Goal: Information Seeking & Learning: Learn about a topic

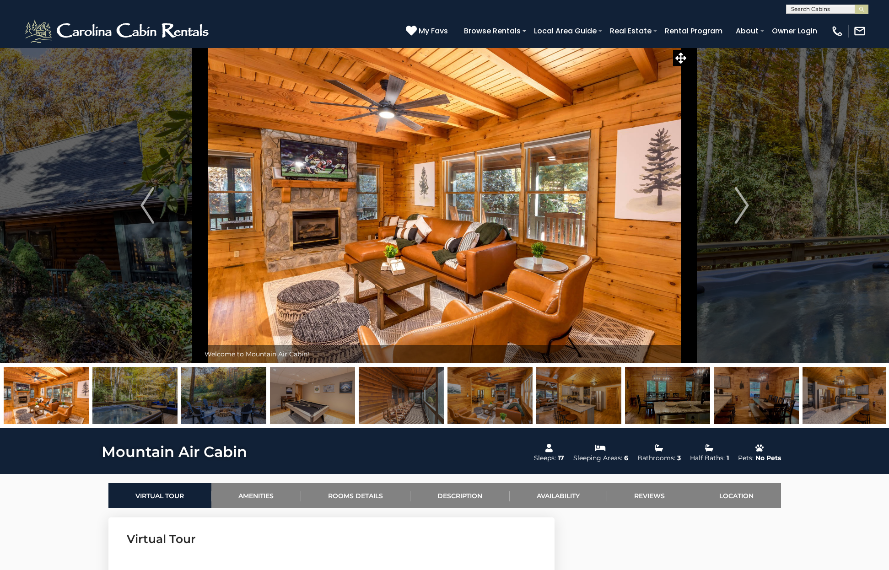
click at [129, 400] on img at bounding box center [134, 395] width 85 height 57
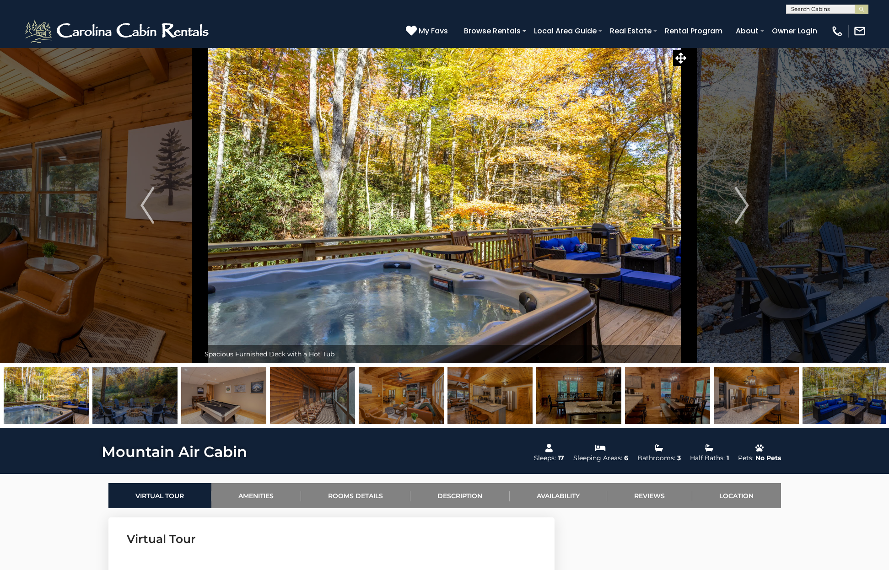
click at [236, 404] on img at bounding box center [223, 395] width 85 height 57
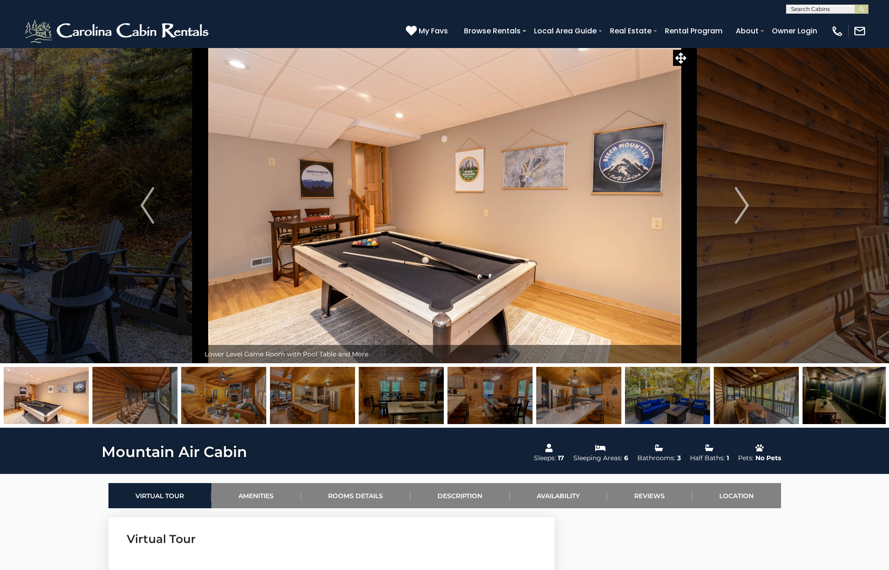
click at [319, 403] on img at bounding box center [312, 395] width 85 height 57
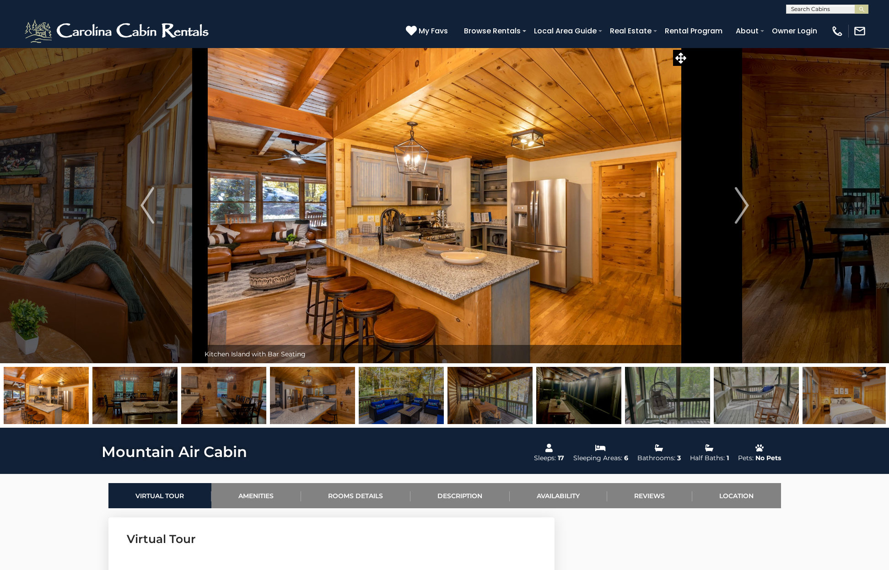
click at [316, 403] on img at bounding box center [312, 395] width 85 height 57
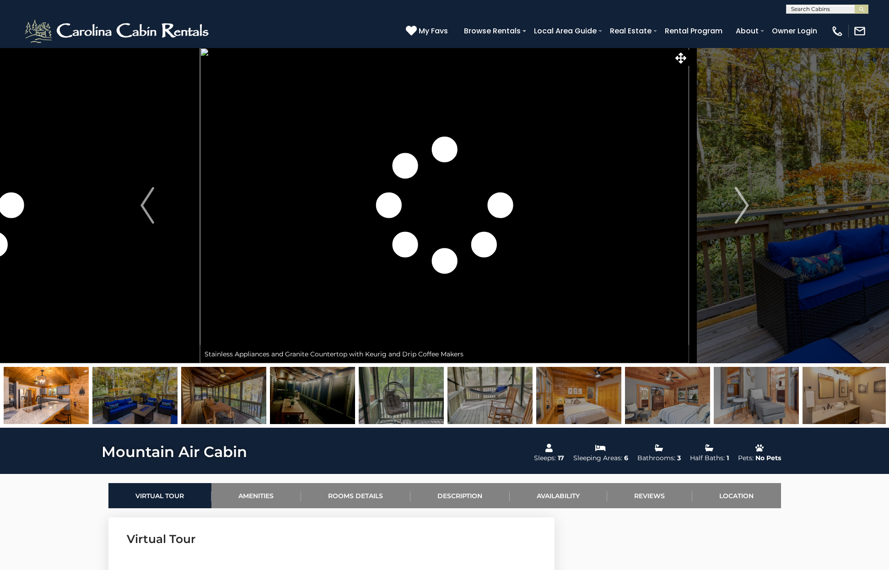
click at [384, 406] on img at bounding box center [401, 395] width 85 height 57
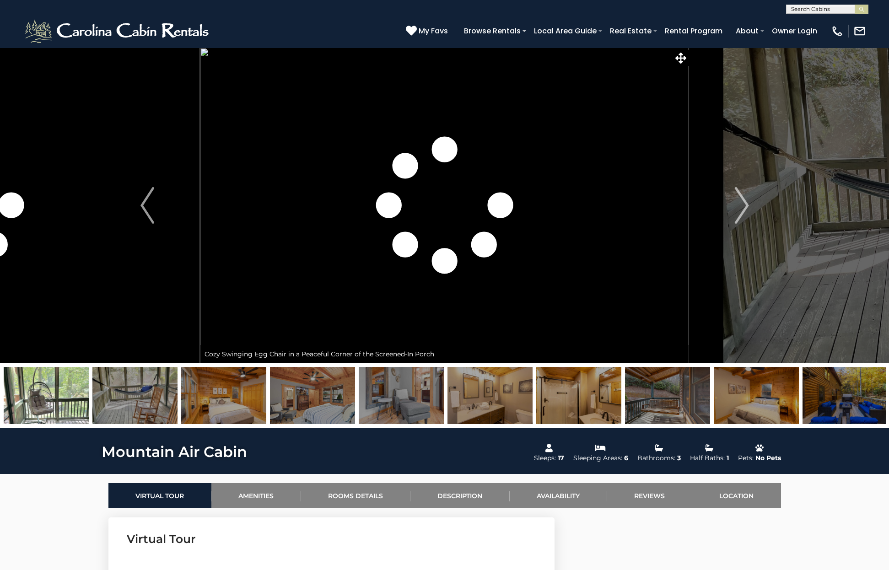
click at [448, 398] on img at bounding box center [489, 395] width 85 height 57
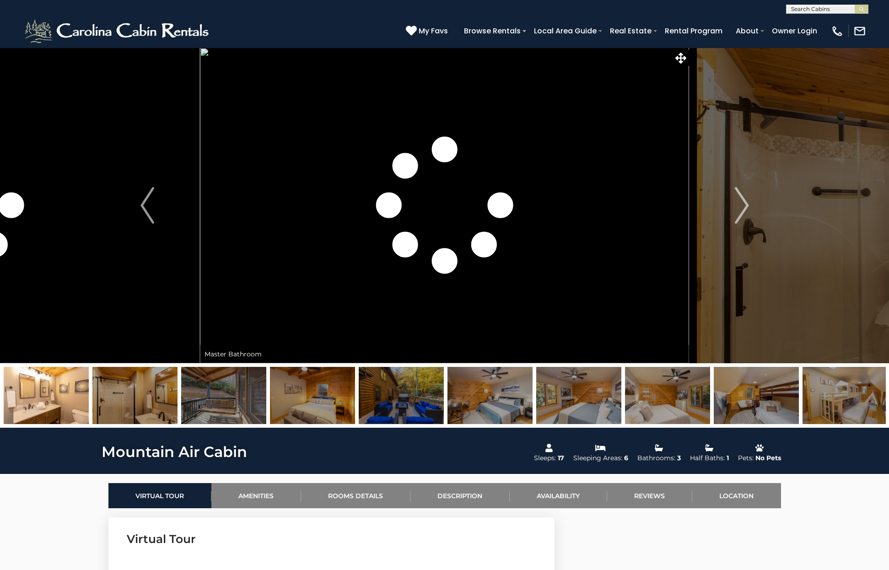
scroll to position [381, 0]
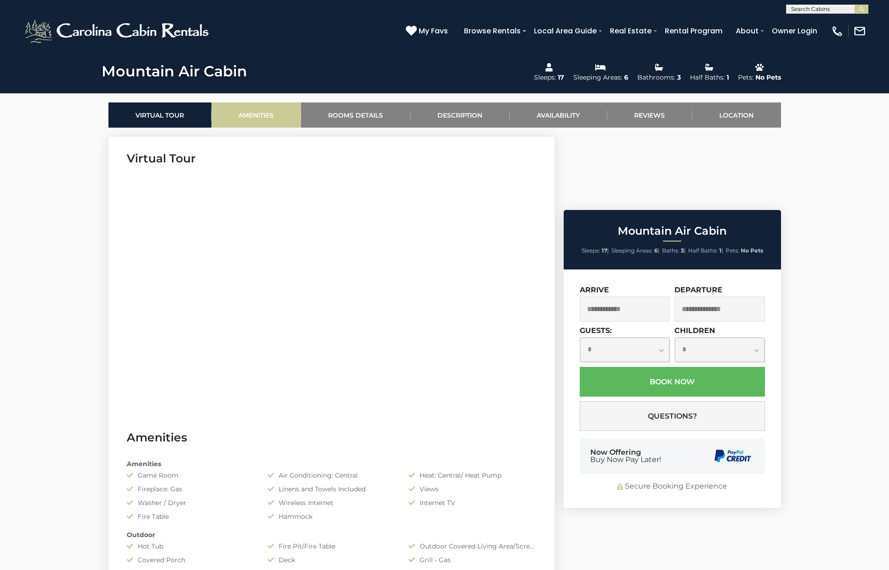
click at [255, 116] on link "Amenities" at bounding box center [256, 114] width 90 height 25
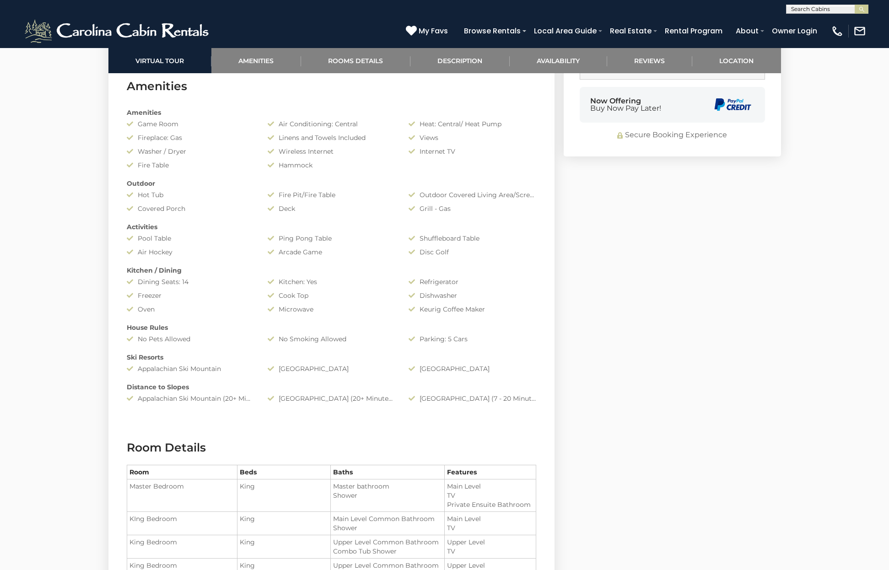
scroll to position [733, 0]
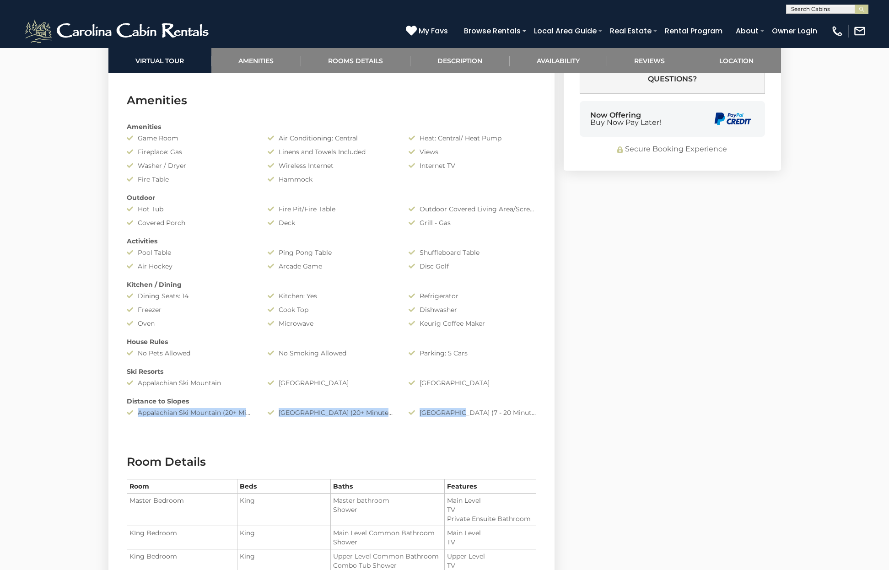
click at [459, 408] on div "Amenities Game Room Air Conditioning: Central Heat: Central/ Heat Pump Fireplac…" at bounding box center [331, 270] width 423 height 304
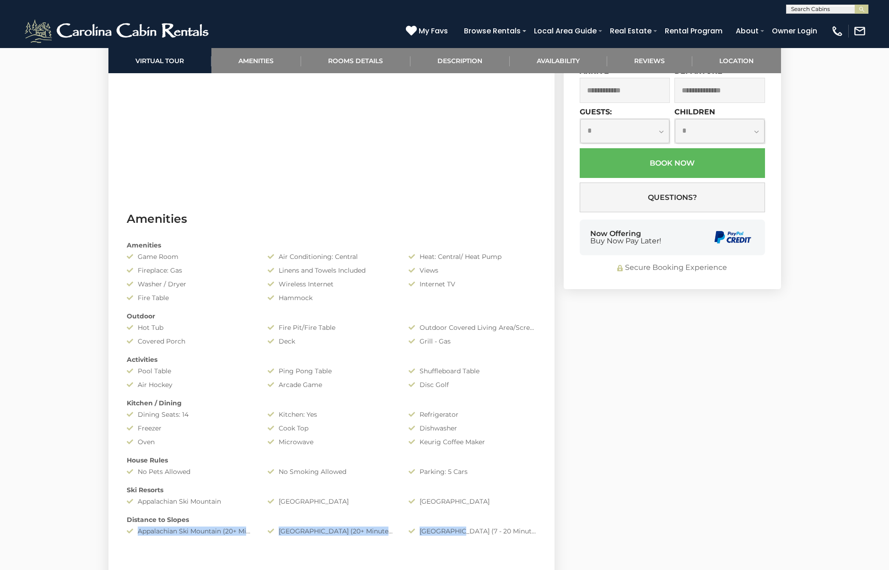
scroll to position [454, 0]
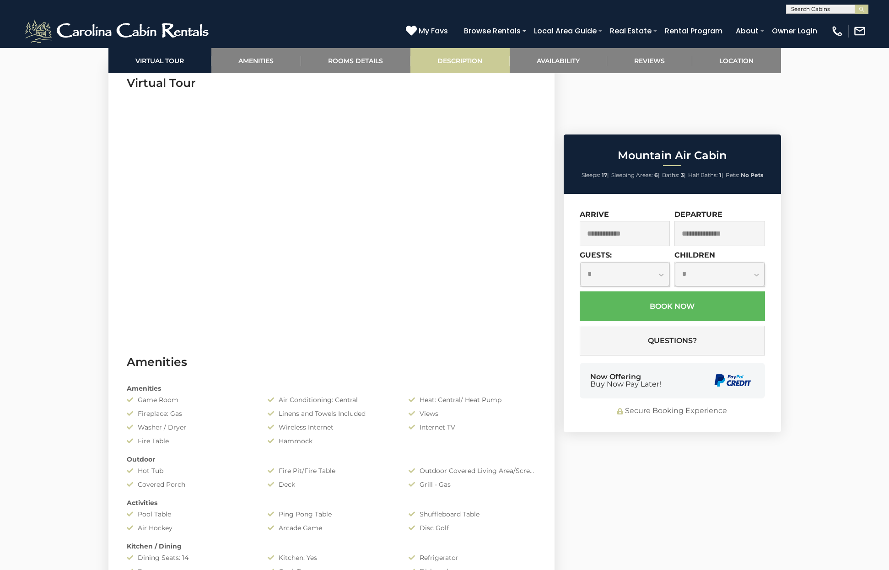
click at [476, 61] on link "Description" at bounding box center [459, 60] width 99 height 25
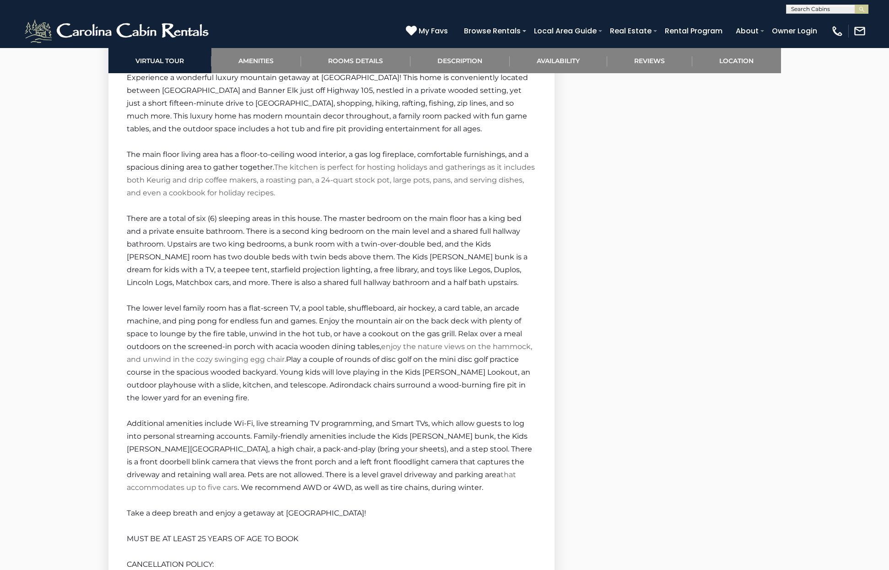
scroll to position [1338, 0]
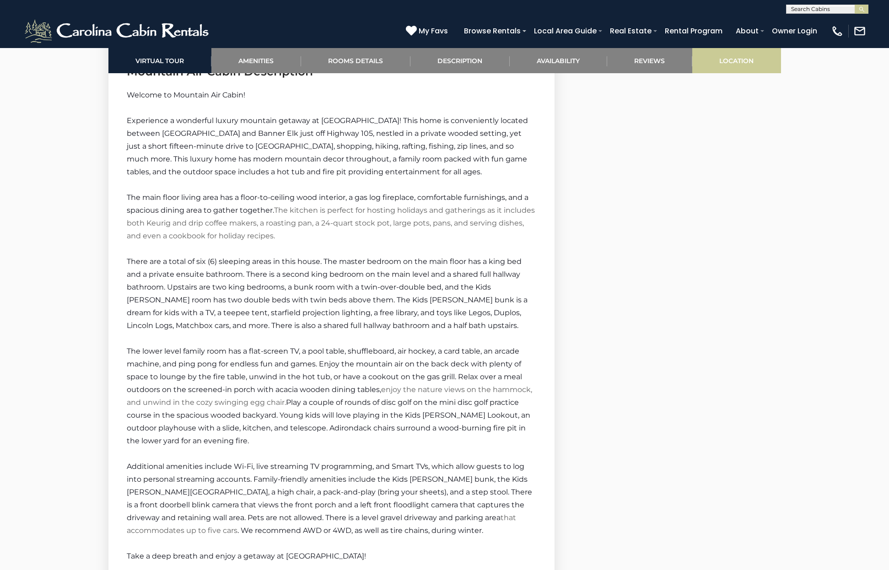
click at [728, 63] on link "Location" at bounding box center [736, 60] width 89 height 25
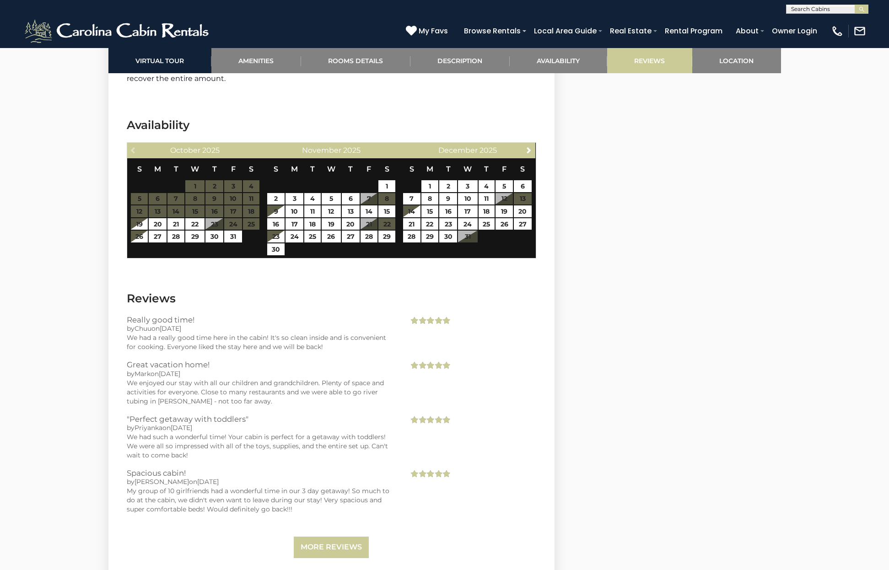
scroll to position [2368, 0]
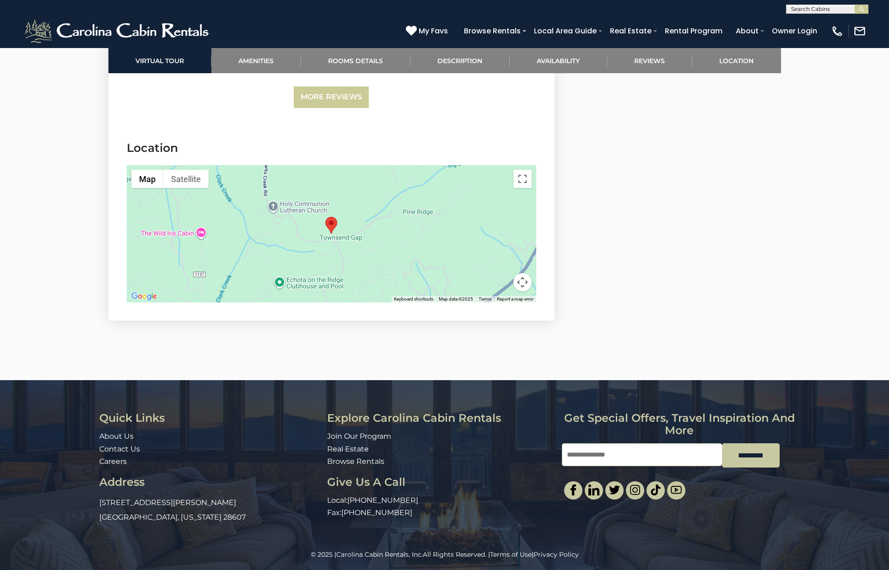
click at [325, 222] on div at bounding box center [331, 233] width 409 height 137
click at [526, 178] on button "Toggle fullscreen view" at bounding box center [522, 179] width 18 height 18
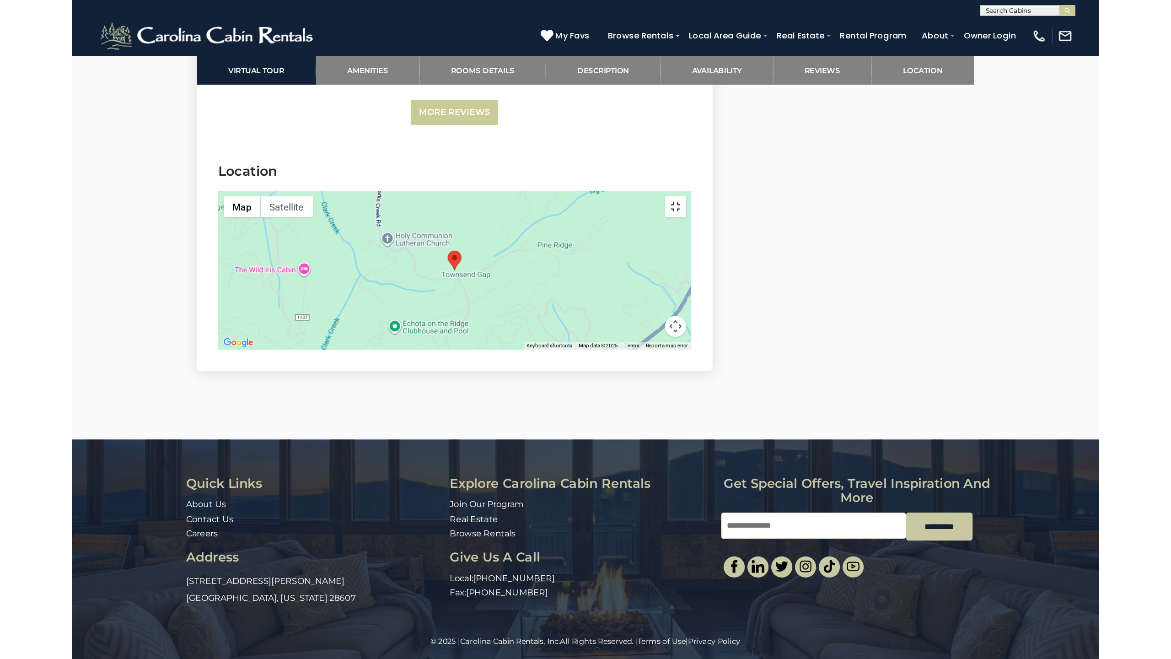
scroll to position [2279, 0]
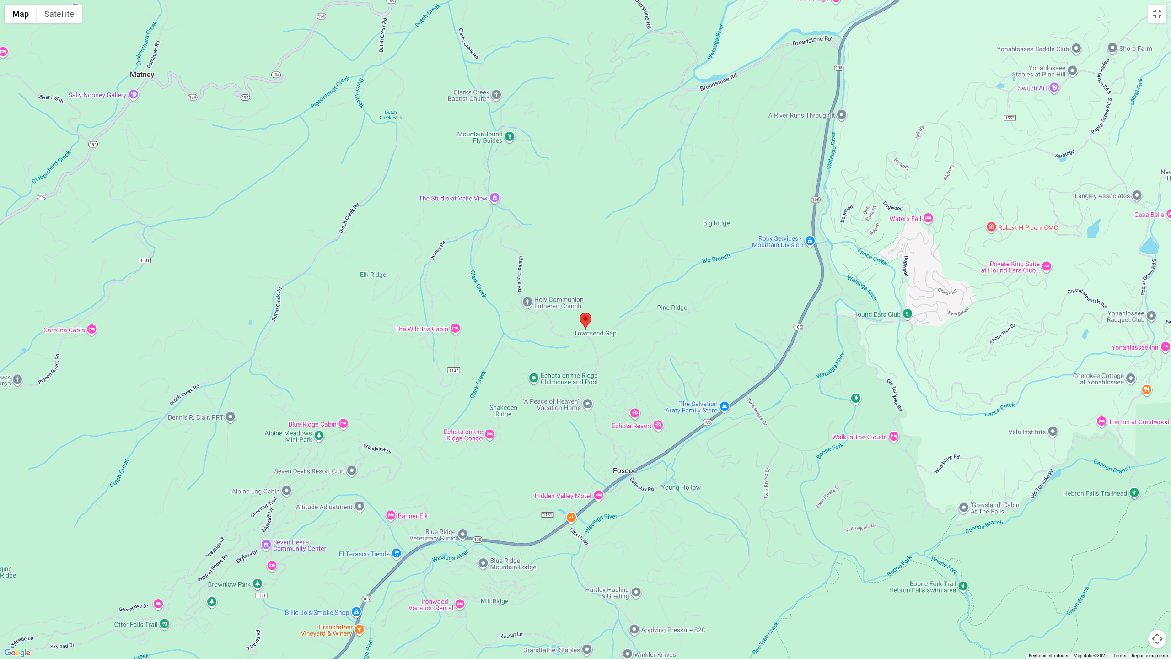
click at [889, 569] on button "Map camera controls" at bounding box center [1157, 638] width 18 height 18
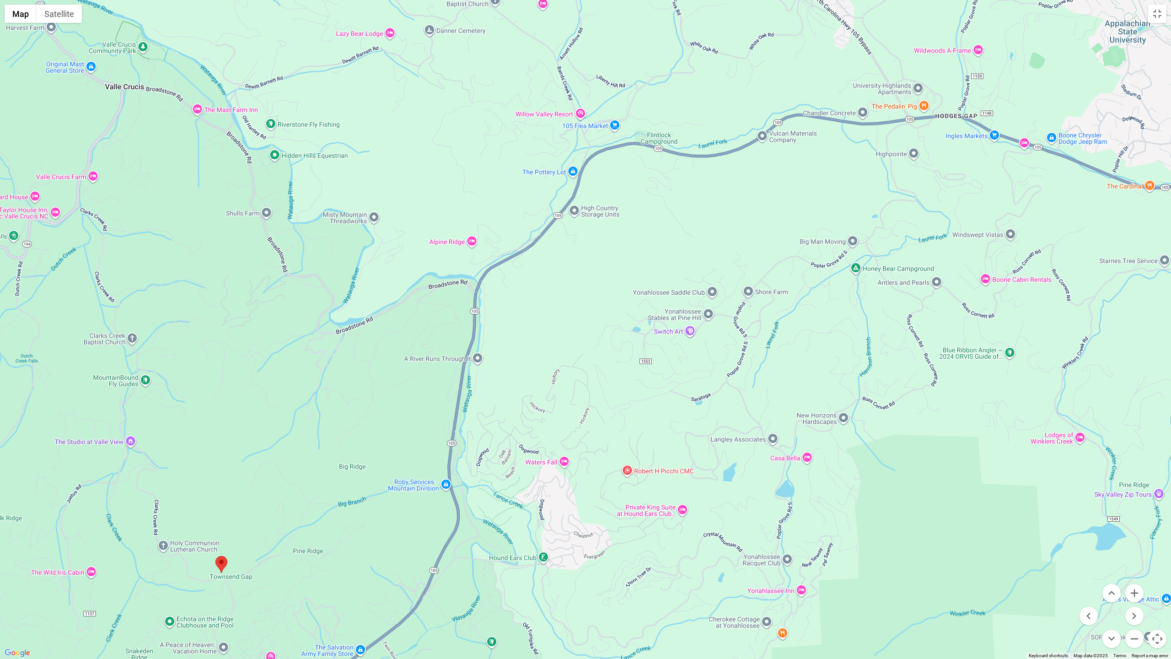
drag, startPoint x: 1026, startPoint y: 181, endPoint x: 659, endPoint y: 426, distance: 442.3
click at [659, 426] on div at bounding box center [585, 329] width 1171 height 659
click at [889, 569] on button "Zoom out" at bounding box center [1134, 638] width 18 height 18
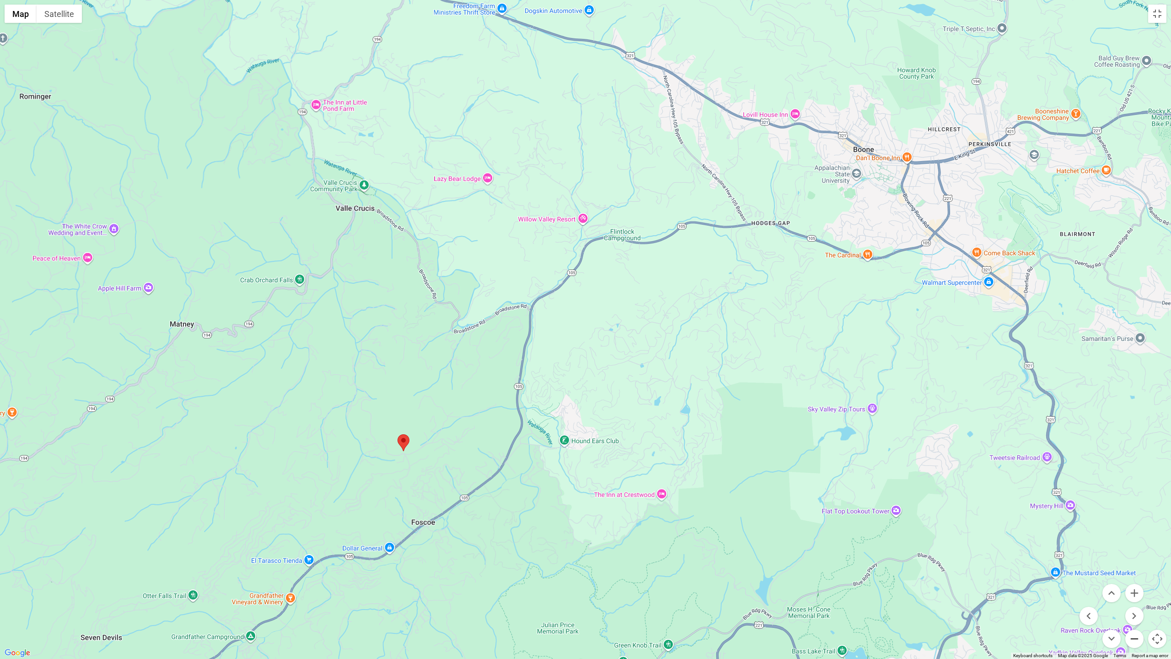
click at [889, 569] on button "Zoom out" at bounding box center [1134, 638] width 18 height 18
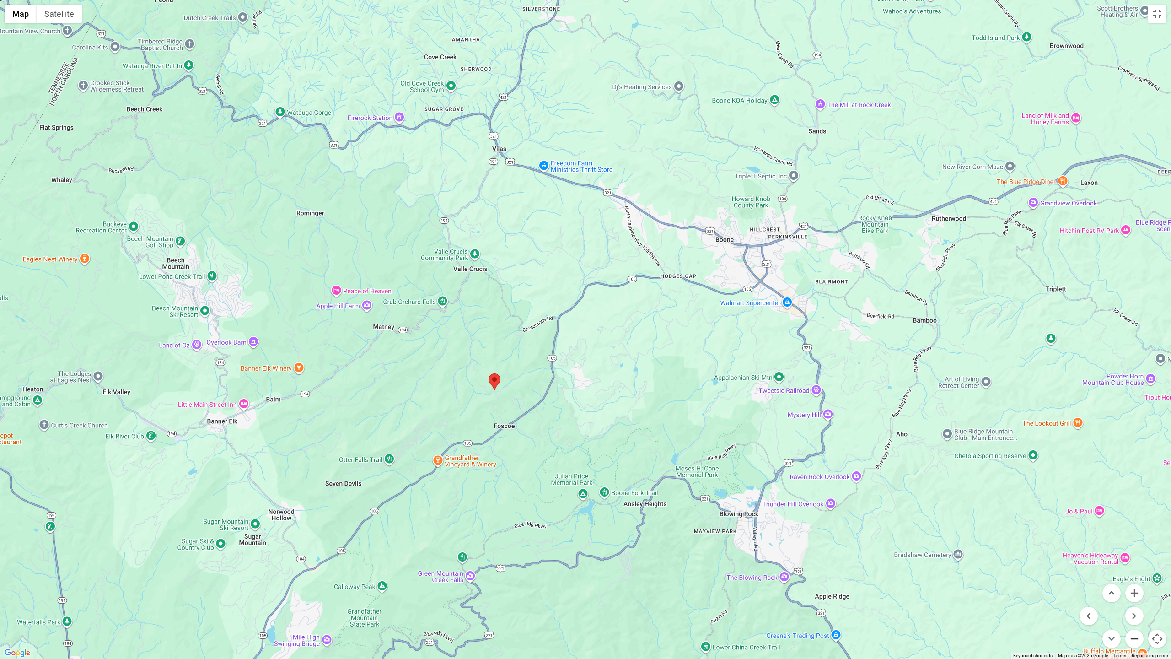
click at [889, 569] on button "Zoom out" at bounding box center [1134, 638] width 18 height 18
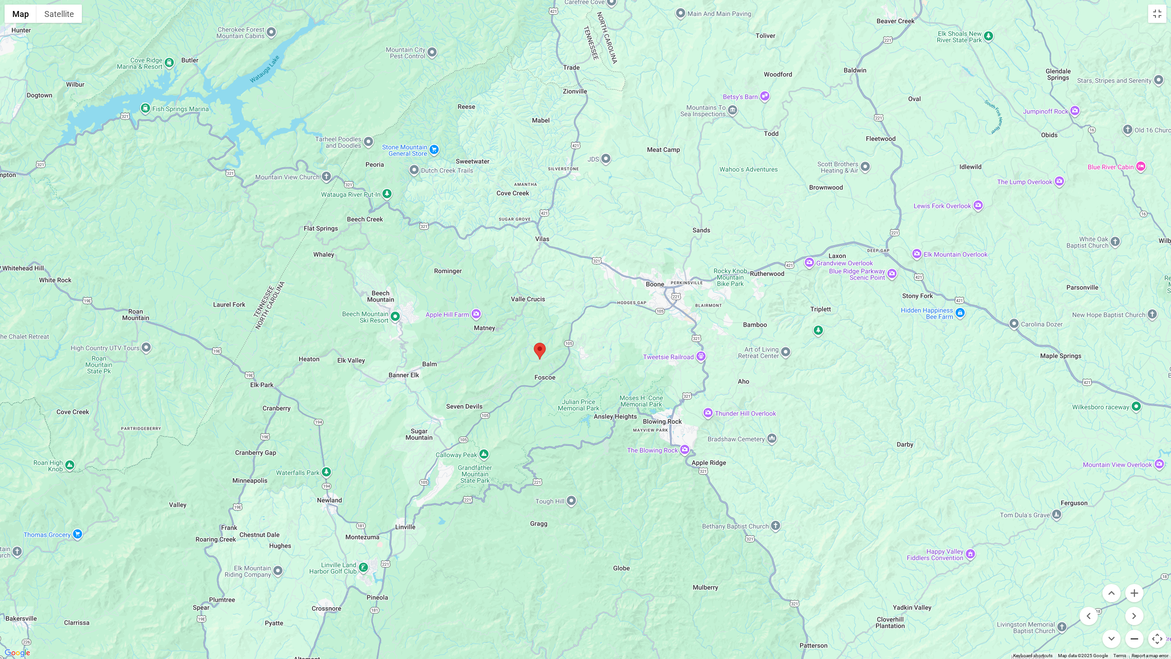
click at [889, 569] on button "Zoom out" at bounding box center [1134, 638] width 18 height 18
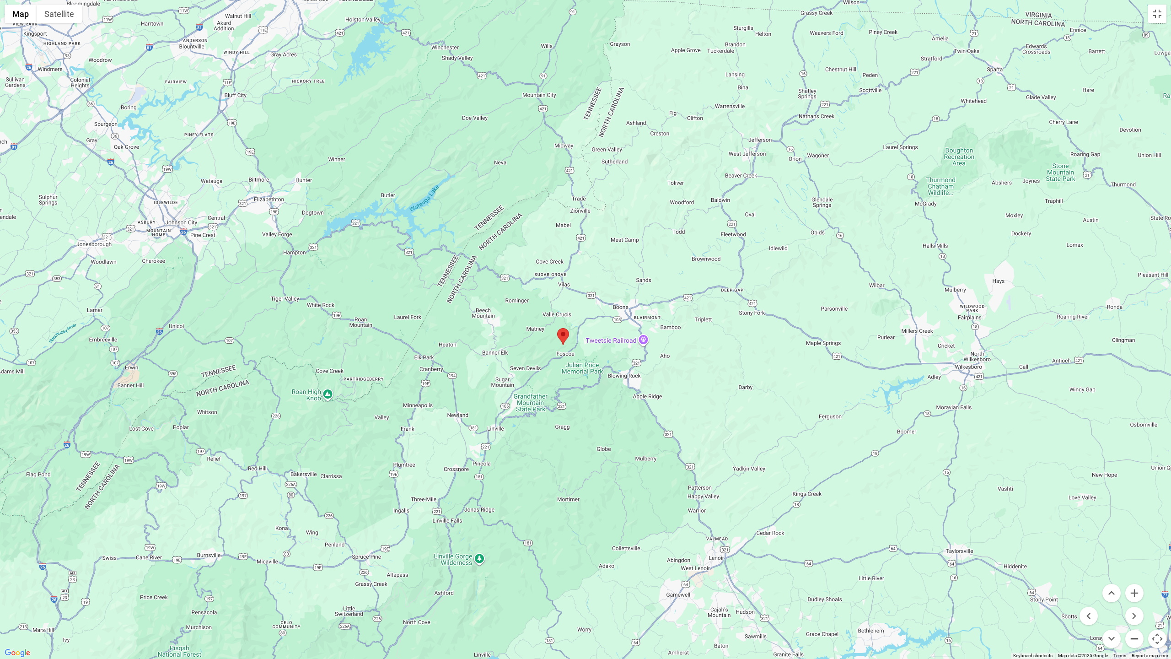
click at [889, 569] on button "Zoom out" at bounding box center [1134, 638] width 18 height 18
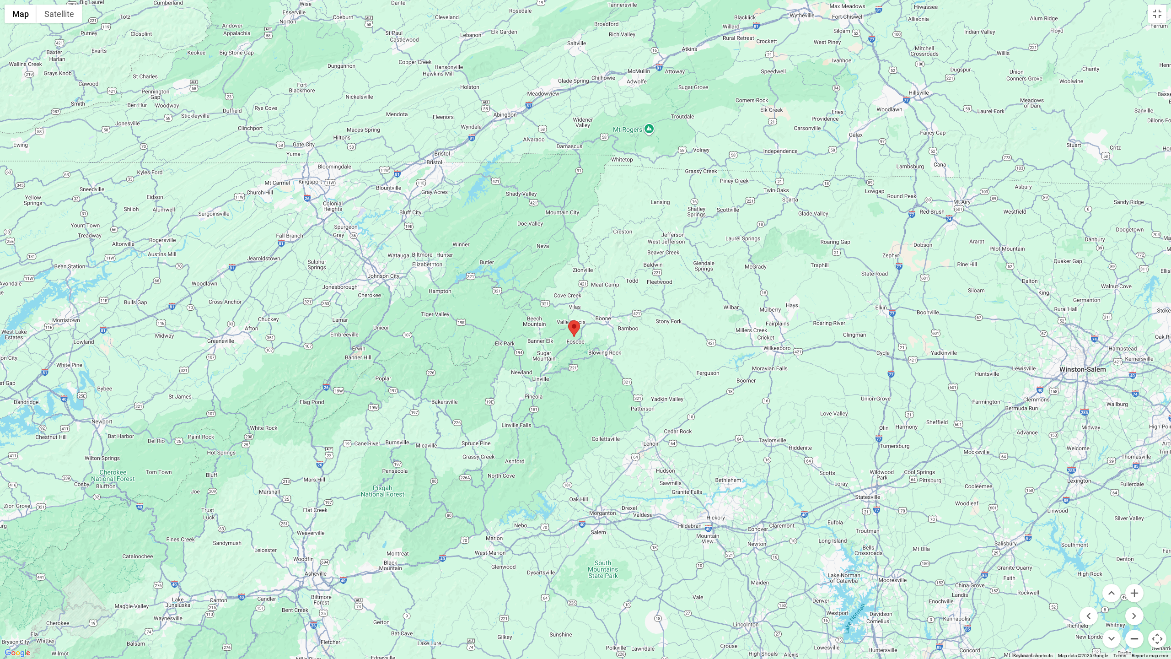
click at [889, 569] on button "Zoom out" at bounding box center [1134, 638] width 18 height 18
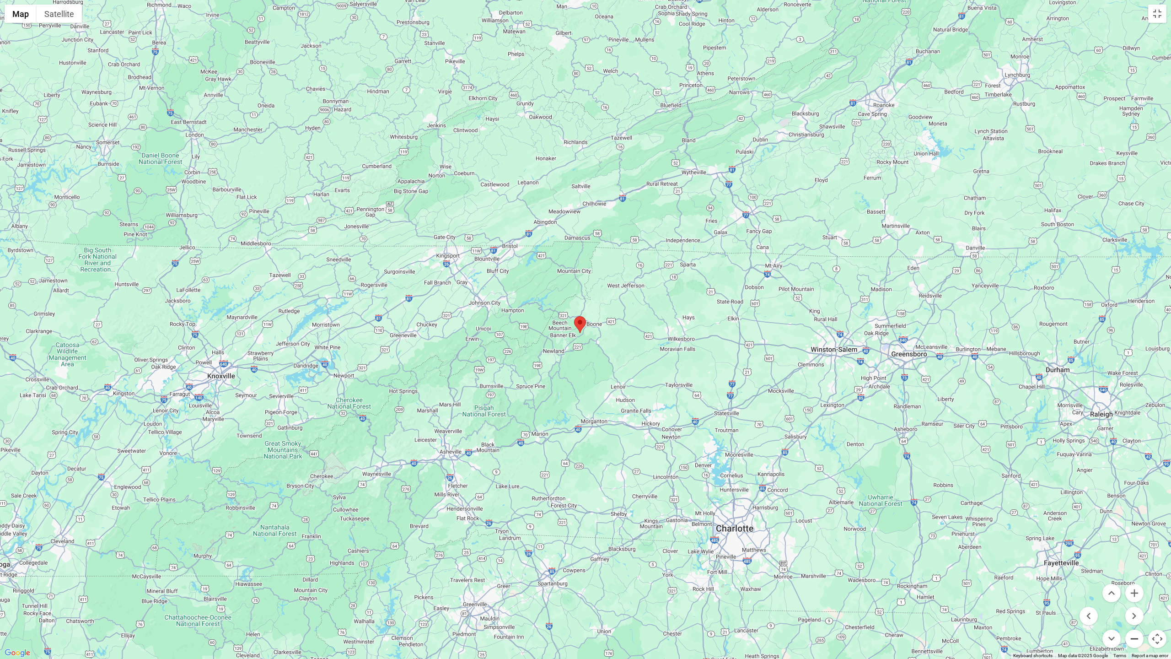
click at [889, 569] on button "Zoom out" at bounding box center [1134, 638] width 18 height 18
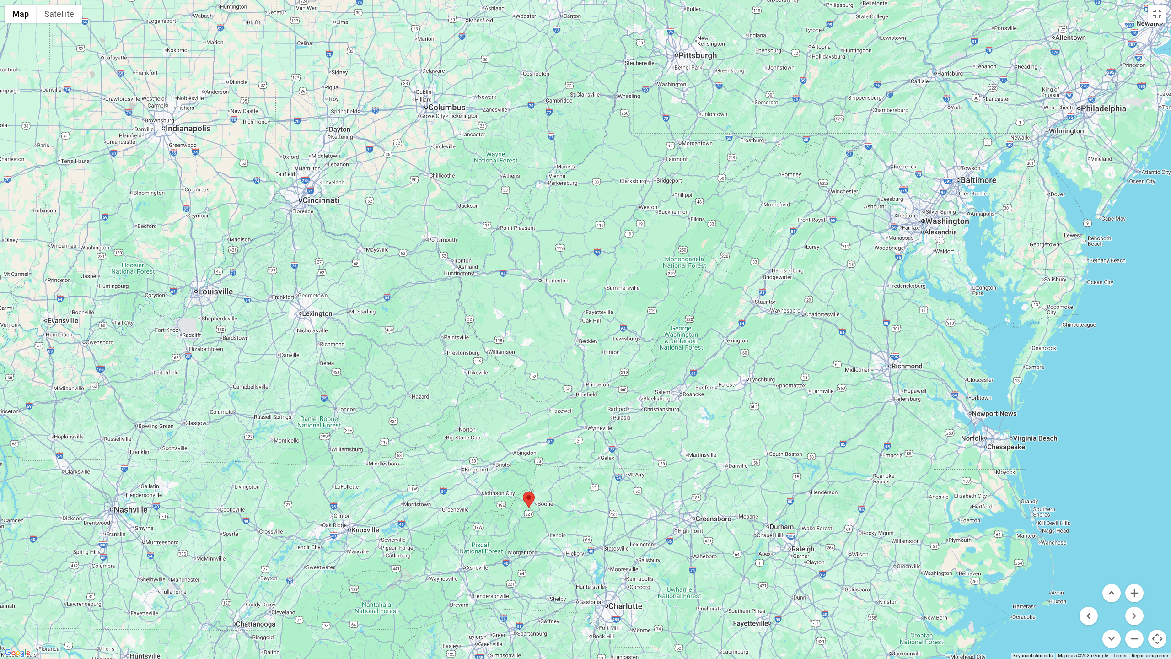
drag, startPoint x: 1022, startPoint y: 133, endPoint x: 968, endPoint y: 311, distance: 185.9
click at [889, 311] on div at bounding box center [585, 329] width 1171 height 659
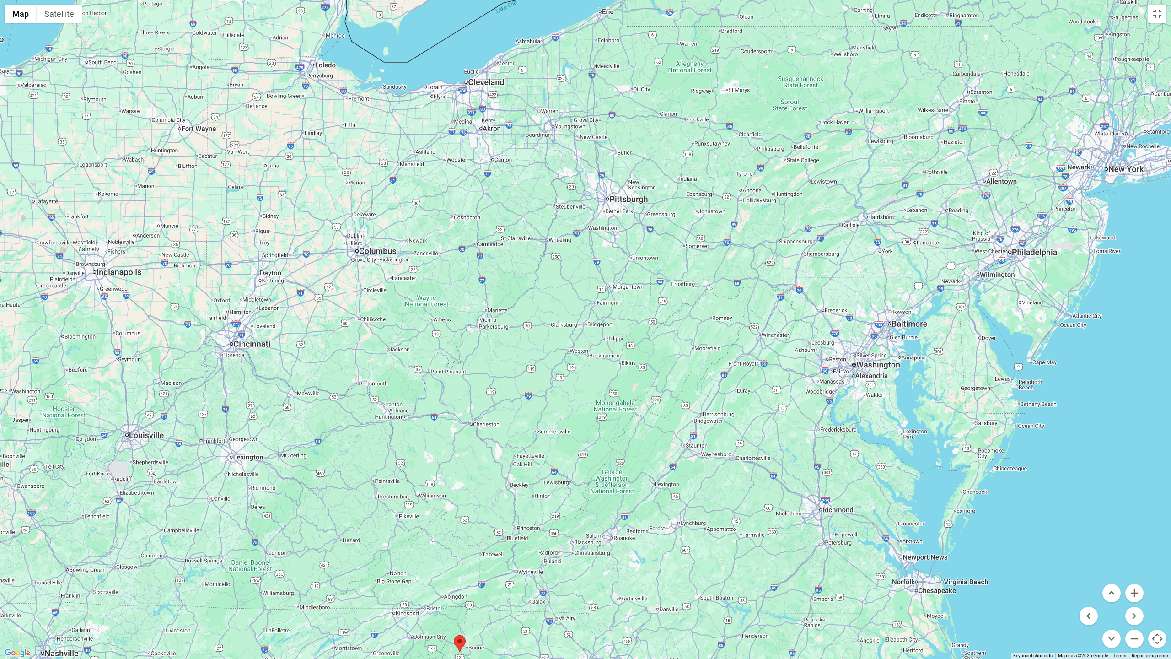
drag, startPoint x: 980, startPoint y: 151, endPoint x: 910, endPoint y: 296, distance: 160.4
click at [889, 296] on div at bounding box center [585, 329] width 1171 height 659
click at [889, 13] on button "Toggle fullscreen view" at bounding box center [1157, 14] width 18 height 18
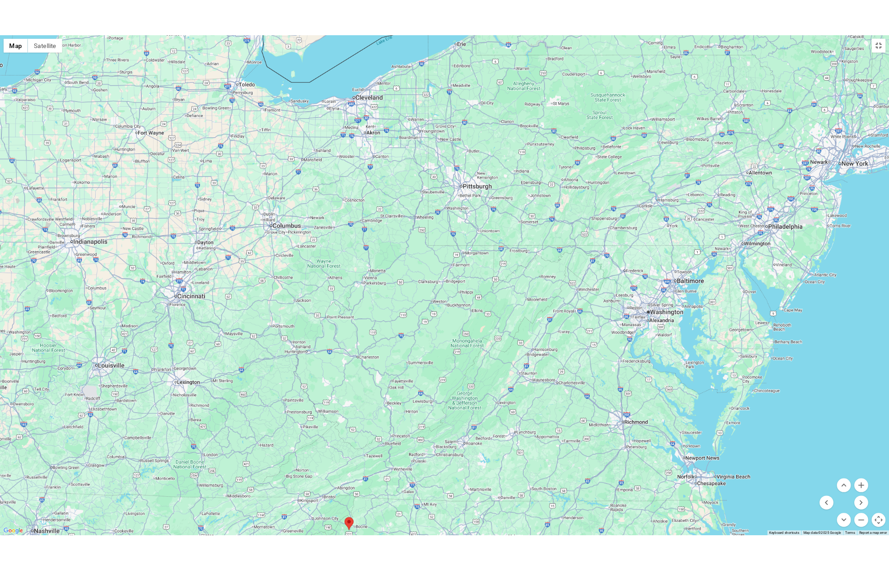
scroll to position [2332, 0]
